Goal: Information Seeking & Learning: Learn about a topic

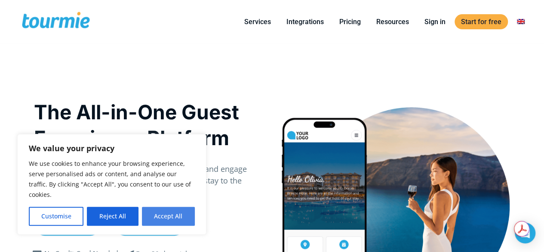
click at [153, 212] on button "Accept All" at bounding box center [168, 215] width 53 height 19
checkbox input "true"
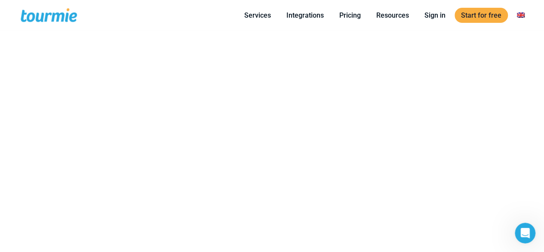
scroll to position [522, 0]
click at [298, 6] on li "Integrations" at bounding box center [305, 15] width 53 height 26
click at [298, 17] on link "Integrations" at bounding box center [305, 15] width 50 height 11
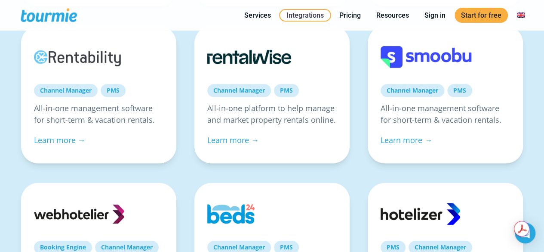
scroll to position [436, 0]
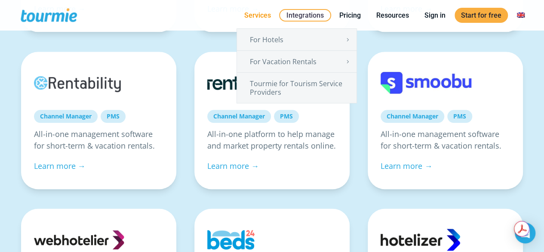
click at [260, 18] on link "Services" at bounding box center [258, 15] width 40 height 11
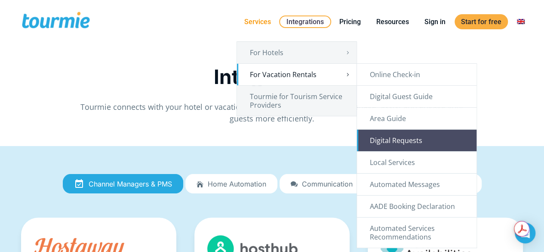
click at [377, 149] on link "Digital Requests" at bounding box center [417, 140] width 120 height 22
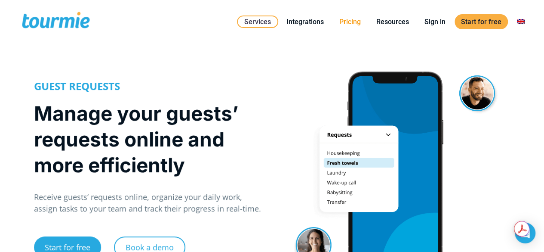
click at [345, 23] on link "Pricing" at bounding box center [350, 21] width 34 height 11
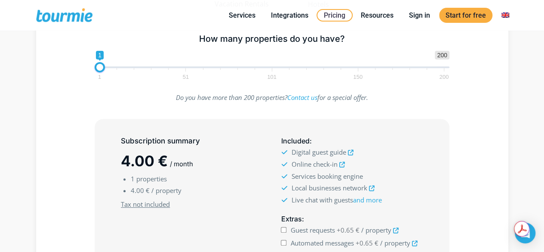
scroll to position [105, 0]
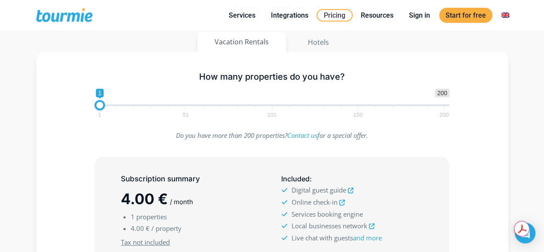
click at [135, 107] on span "1 51 101 150 200" at bounding box center [271, 111] width 344 height 11
click at [135, 104] on span at bounding box center [272, 105] width 355 height 2
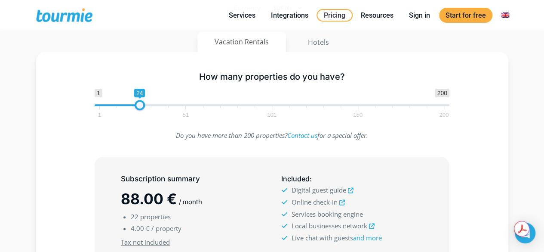
type input "25"
drag, startPoint x: 135, startPoint y: 104, endPoint x: 141, endPoint y: 104, distance: 6.1
click at [141, 104] on span at bounding box center [141, 105] width 10 height 10
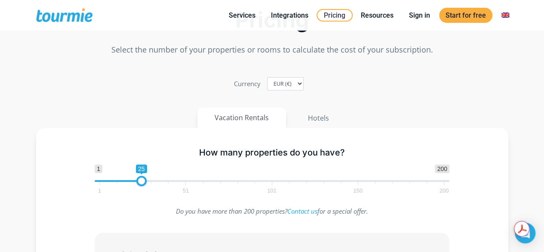
scroll to position [0, 0]
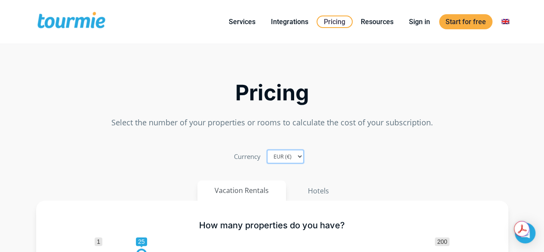
click at [294, 160] on select "EUR (€) USD ($) GBP (£)" at bounding box center [285, 156] width 37 height 13
select select "GBP"
click at [267, 150] on select "EUR (€) USD ($) GBP (£)" at bounding box center [285, 156] width 37 height 13
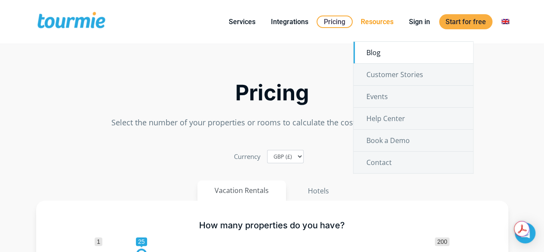
click at [372, 49] on link "Blog" at bounding box center [413, 53] width 120 height 22
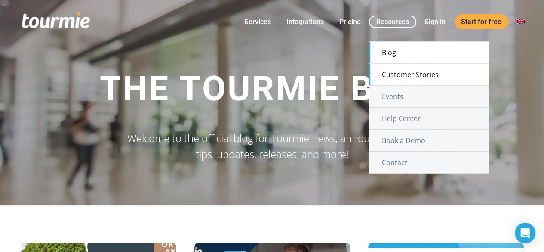
click at [386, 71] on link "Customer Stories" at bounding box center [429, 75] width 120 height 22
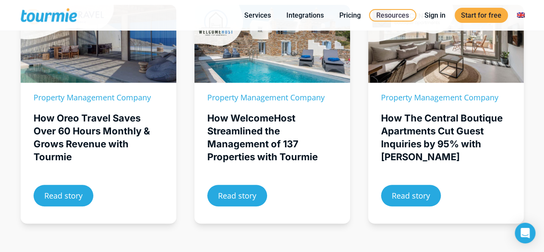
scroll to position [202, 0]
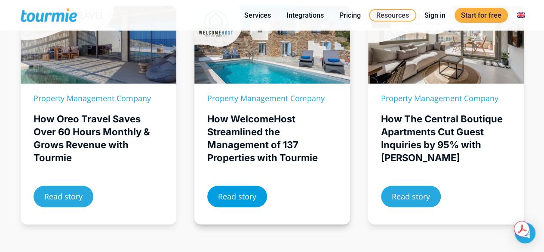
click at [226, 197] on span "Read story" at bounding box center [237, 196] width 38 height 8
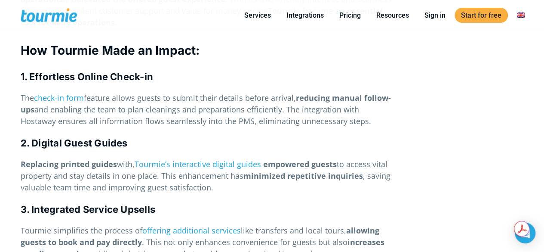
scroll to position [1683, 0]
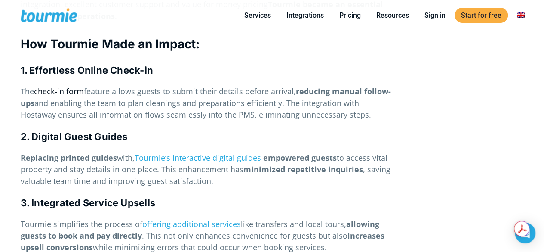
click at [66, 92] on link "check-in form" at bounding box center [59, 91] width 50 height 10
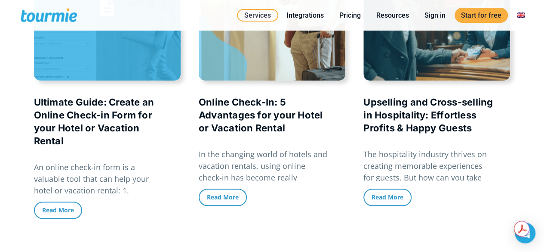
scroll to position [1822, 0]
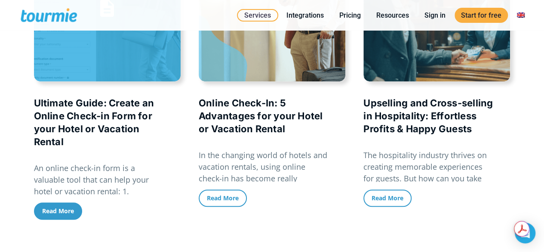
click at [66, 214] on span "Read More" at bounding box center [58, 210] width 32 height 15
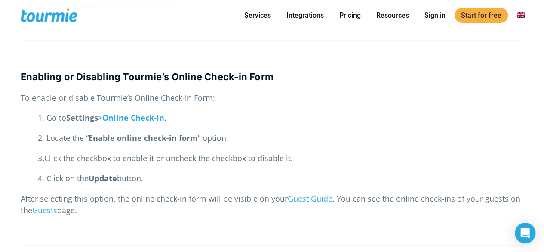
scroll to position [512, 0]
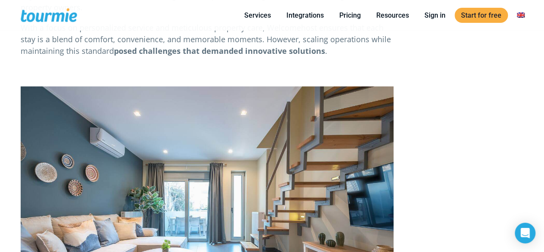
scroll to position [914, 0]
